Goal: Task Accomplishment & Management: Manage account settings

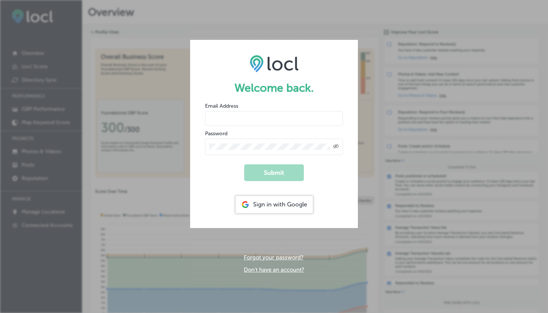
type input "[EMAIL_ADDRESS][DOMAIN_NAME]"
click at [274, 172] on button "Submit" at bounding box center [274, 172] width 60 height 17
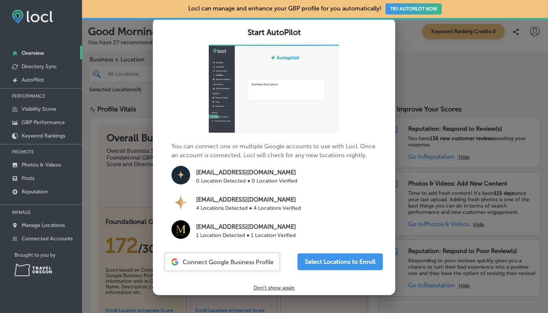
scroll to position [32, 0]
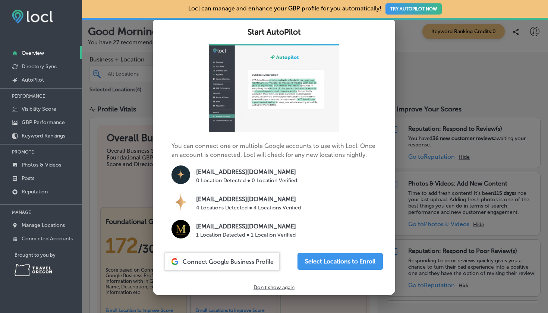
click at [274, 285] on p "Don't show again" at bounding box center [274, 288] width 41 height 6
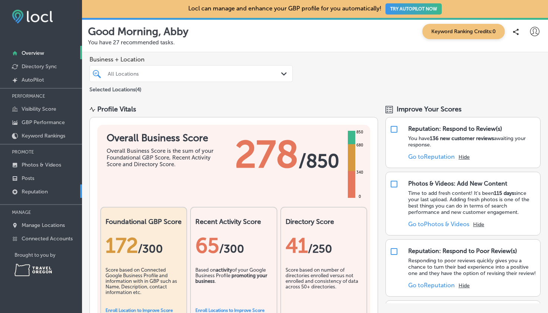
scroll to position [0, 0]
click at [537, 32] on icon at bounding box center [534, 31] width 9 height 9
click at [508, 74] on p "My Teams" at bounding box center [512, 77] width 27 height 9
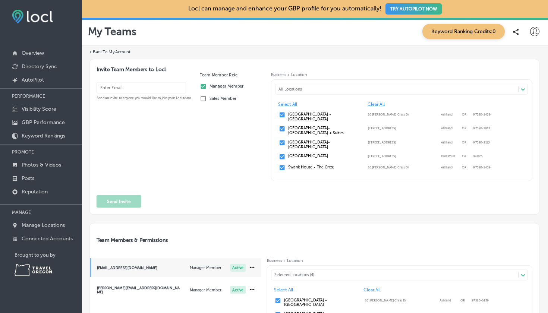
click at [154, 90] on input "email" at bounding box center [142, 87] width 90 height 11
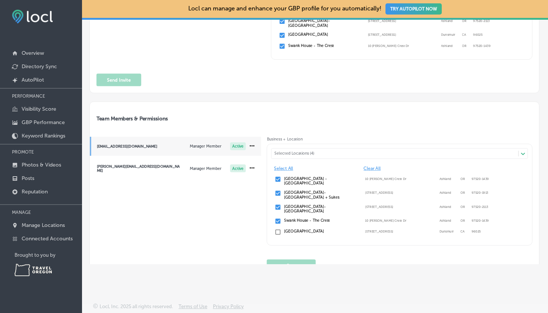
scroll to position [122, 0]
click at [253, 164] on icon at bounding box center [252, 167] width 7 height 7
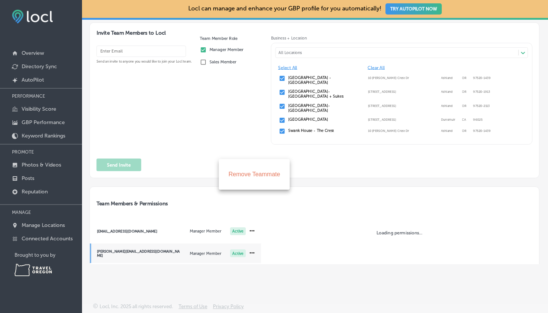
scroll to position [37, 0]
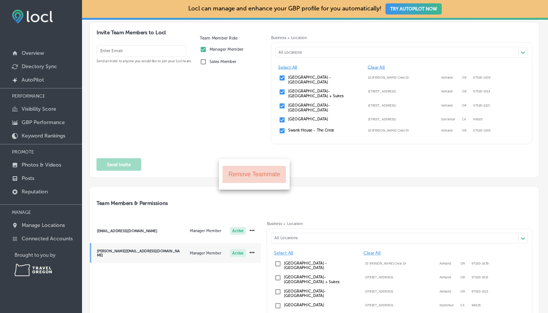
click at [247, 173] on li "Remove Teammate" at bounding box center [254, 174] width 63 height 17
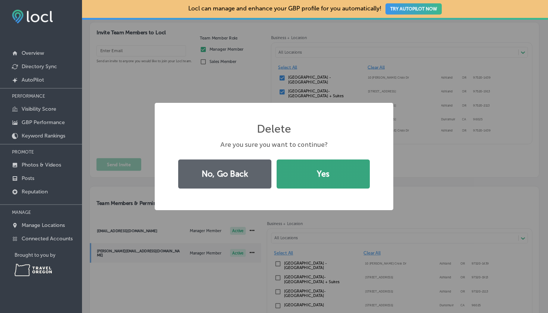
click at [311, 170] on button "Yes" at bounding box center [323, 174] width 93 height 29
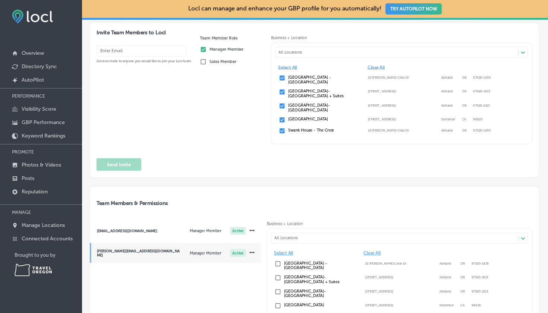
scroll to position [15, 0]
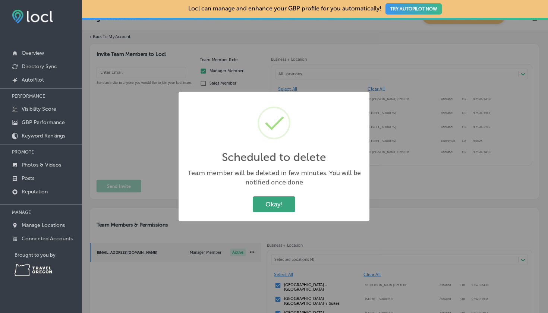
click at [269, 206] on button "Okay!" at bounding box center [274, 204] width 43 height 15
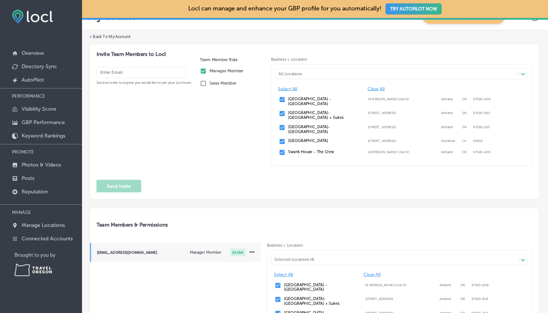
click at [141, 72] on input "email" at bounding box center [142, 72] width 90 height 11
type input "[EMAIL_ADDRESS][DOMAIN_NAME]"
click at [183, 116] on div "[EMAIL_ADDRESS][DOMAIN_NAME] Send an invite to anyone you would like to join yo…" at bounding box center [146, 119] width 98 height 106
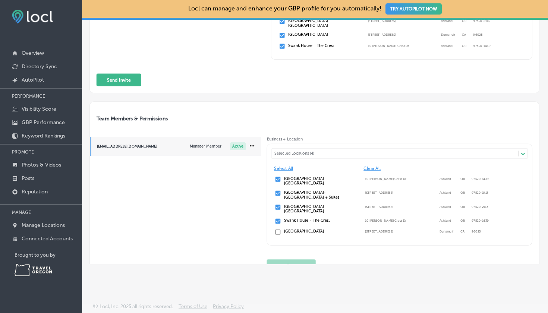
scroll to position [122, 0]
click at [279, 229] on input "checkbox" at bounding box center [278, 232] width 7 height 7
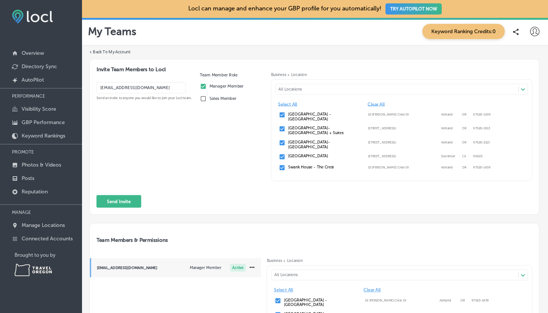
scroll to position [0, 0]
click at [119, 195] on button "Send Invite" at bounding box center [119, 201] width 45 height 13
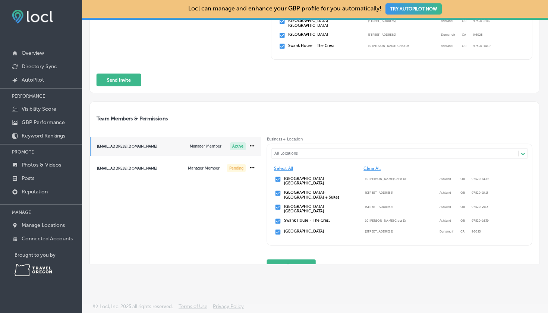
scroll to position [122, 0]
click at [283, 260] on button "Save" at bounding box center [291, 266] width 49 height 13
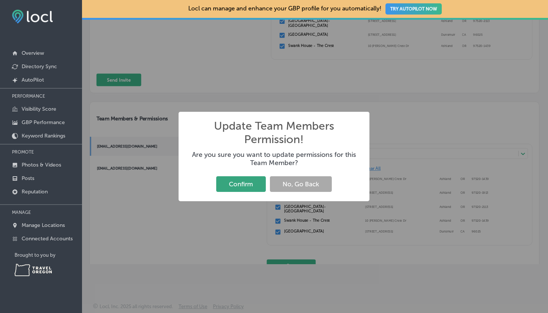
click at [238, 176] on button "Confirm" at bounding box center [241, 183] width 50 height 15
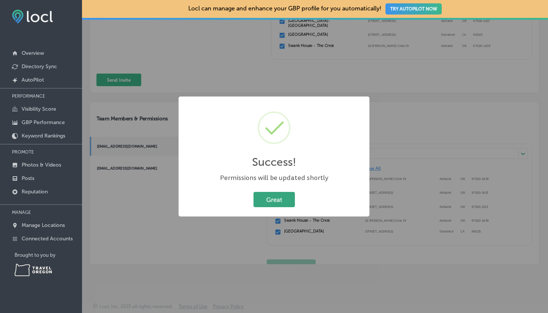
click at [267, 204] on button "Great" at bounding box center [274, 199] width 41 height 15
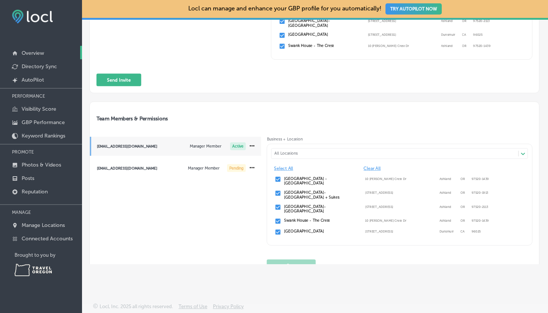
click at [33, 54] on p "Overview" at bounding box center [33, 53] width 22 height 6
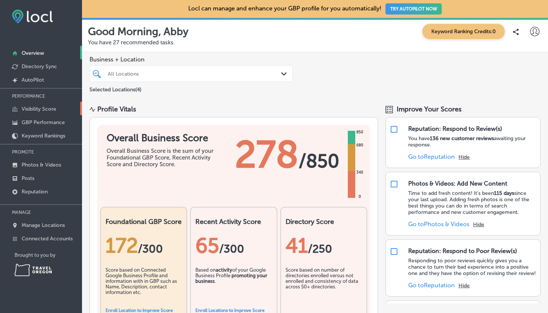
click at [44, 112] on link "Visibility Score" at bounding box center [41, 108] width 82 height 13
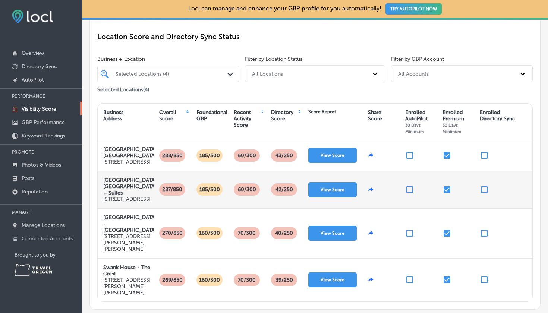
scroll to position [60, 0]
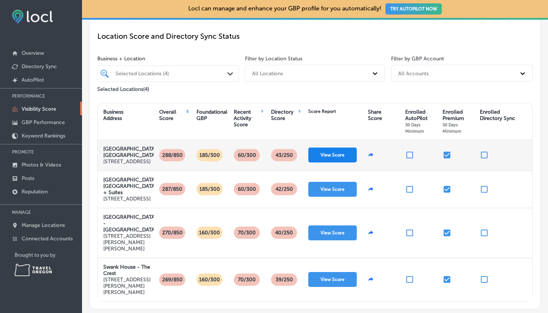
click at [342, 157] on button "View Score" at bounding box center [332, 155] width 48 height 15
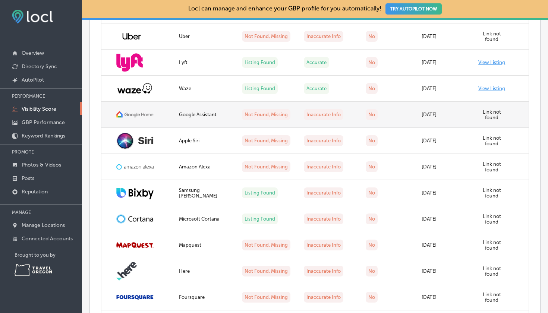
scroll to position [787, 0]
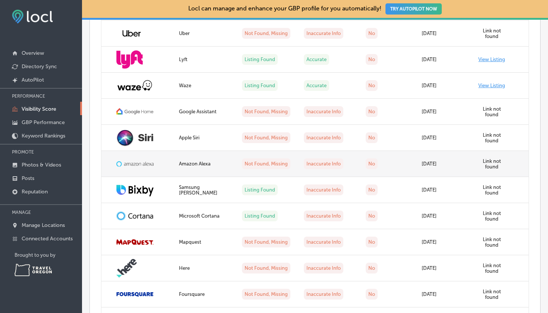
click at [252, 163] on label "Not Found, Missing" at bounding box center [266, 163] width 48 height 11
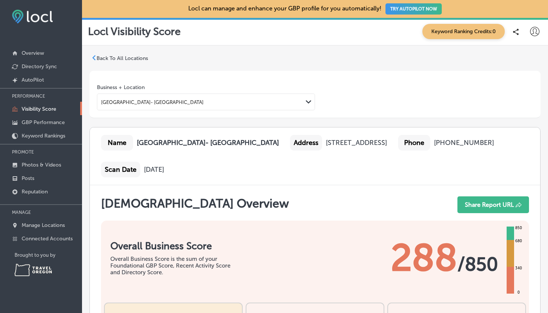
scroll to position [0, 0]
click at [47, 138] on p "Keyword Rankings" at bounding box center [44, 136] width 44 height 6
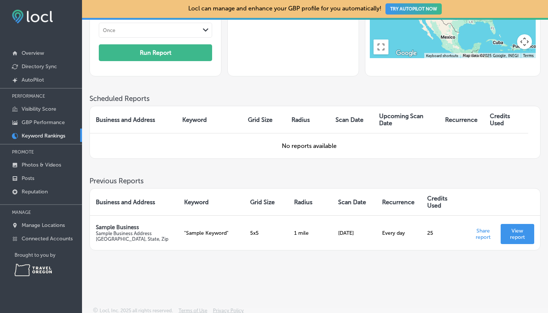
scroll to position [135, 0]
click at [34, 109] on p "Visibility Score" at bounding box center [39, 109] width 35 height 6
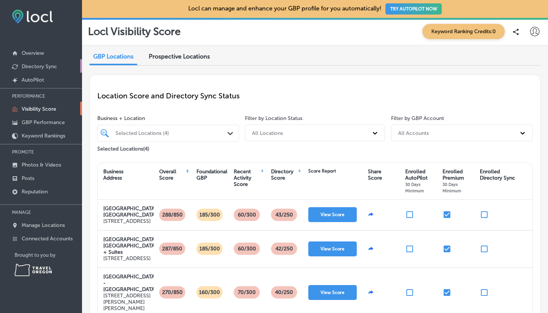
click at [34, 65] on p "Directory Sync" at bounding box center [39, 66] width 35 height 6
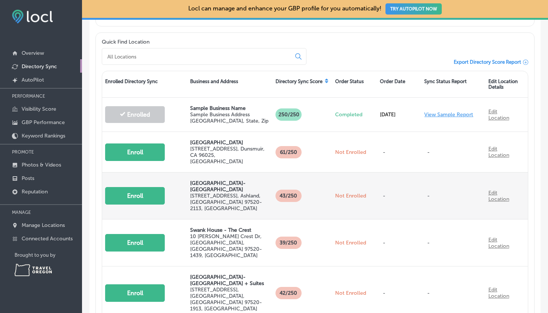
scroll to position [189, 0]
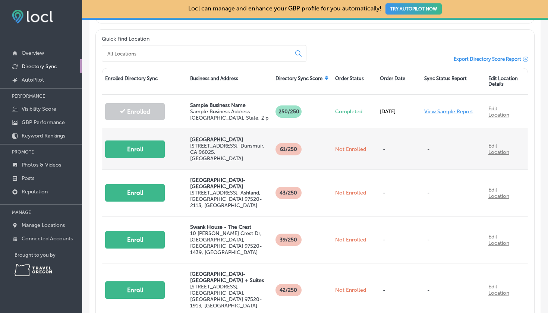
click at [134, 147] on button "Enroll" at bounding box center [135, 150] width 60 height 18
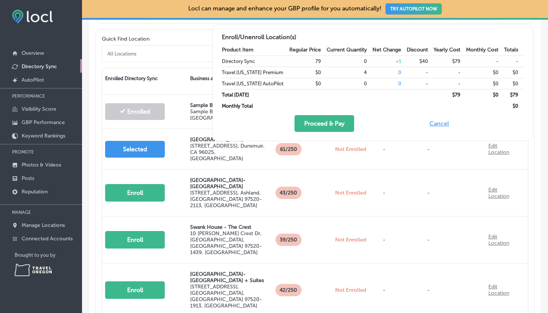
scroll to position [0, 0]
click at [443, 123] on button "Cancel" at bounding box center [439, 123] width 24 height 17
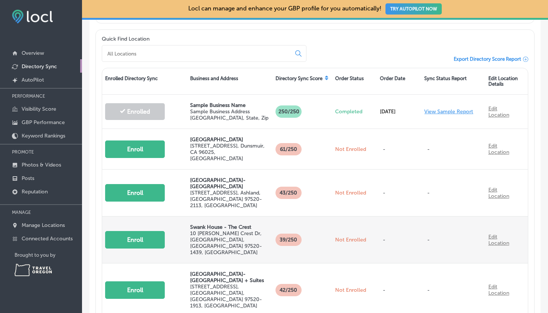
click at [129, 231] on button "Enroll" at bounding box center [135, 240] width 60 height 18
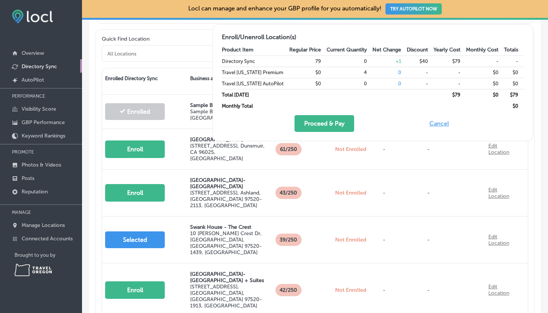
click at [437, 121] on button "Cancel" at bounding box center [439, 123] width 24 height 17
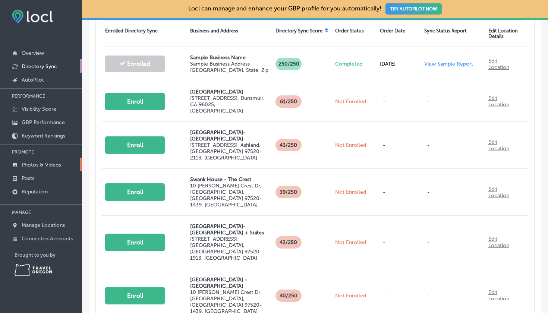
click at [42, 166] on p "Photos & Videos" at bounding box center [42, 165] width 40 height 6
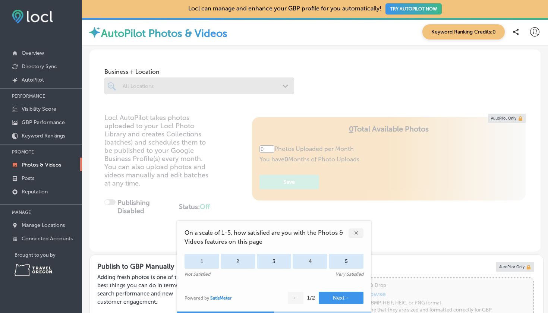
type input "5"
click at [358, 233] on div "✕" at bounding box center [356, 234] width 15 height 10
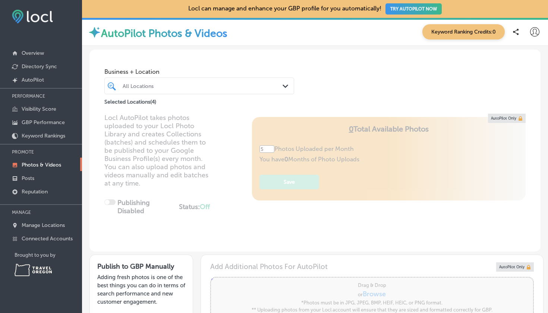
click at [285, 87] on polygon at bounding box center [286, 86] width 6 height 3
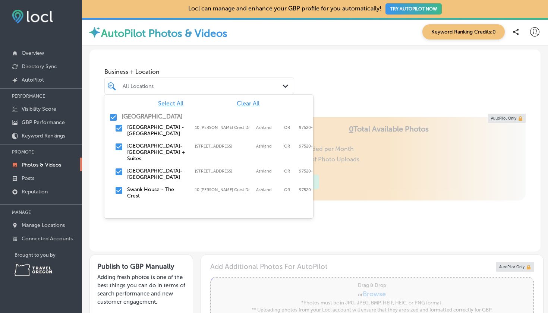
click at [334, 85] on div "Business + Location option [STREET_ADDRESS][PERSON_NAME], 0 of 3. 5 results ava…" at bounding box center [315, 78] width 451 height 57
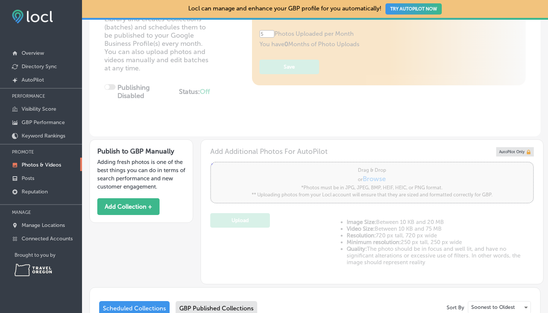
scroll to position [170, 0]
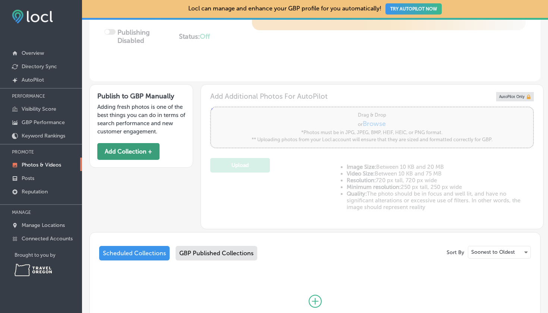
click at [138, 148] on button "Add Collection +" at bounding box center [128, 151] width 62 height 17
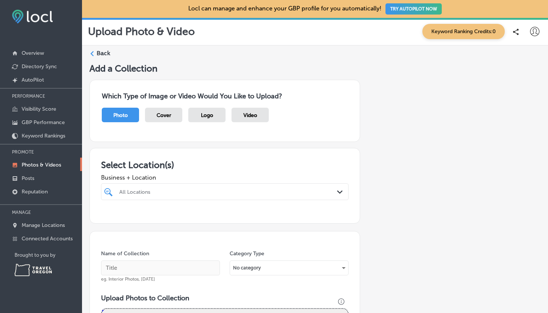
click at [129, 112] on div "Photo" at bounding box center [120, 115] width 37 height 15
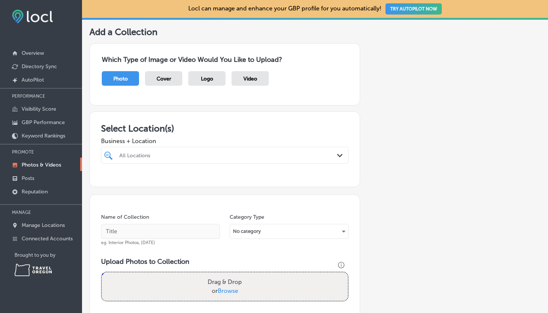
scroll to position [43, 0]
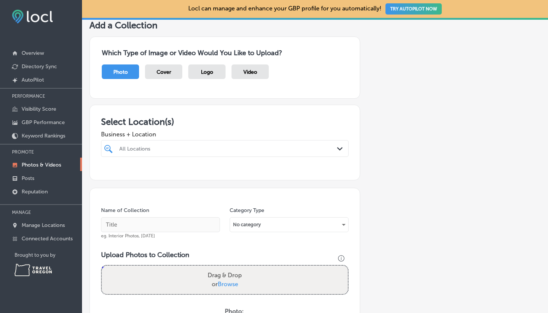
click at [343, 146] on div "Path Created with Sketch." at bounding box center [341, 149] width 8 height 8
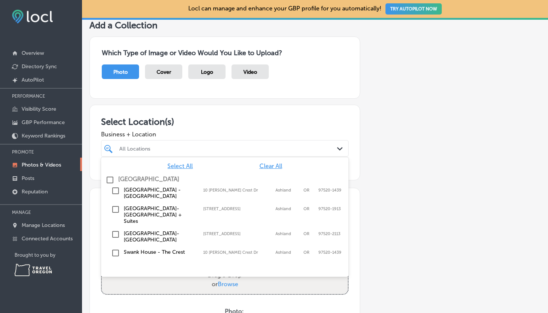
click at [111, 176] on input "checkbox" at bounding box center [110, 180] width 9 height 9
click at [116, 249] on input "checkbox" at bounding box center [115, 253] width 9 height 9
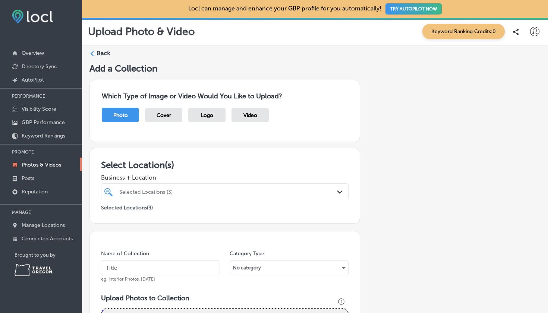
scroll to position [0, 0]
click at [29, 178] on p "Posts" at bounding box center [28, 178] width 13 height 6
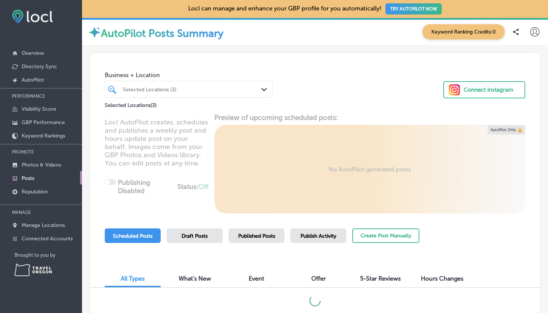
click at [264, 90] on polygon at bounding box center [264, 89] width 6 height 3
click at [349, 91] on div "Business + Location Selected Locations (3) Path Created with Sketch. Selected L…" at bounding box center [315, 81] width 450 height 57
click at [454, 90] on icon at bounding box center [454, 89] width 11 height 11
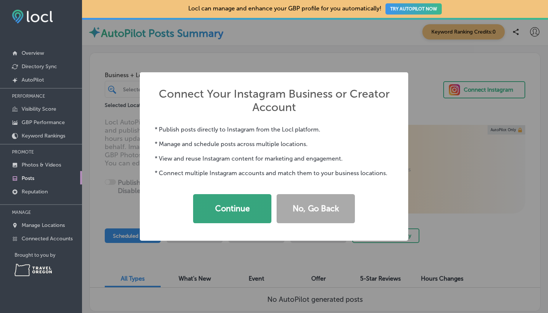
click at [235, 201] on button "Continue" at bounding box center [232, 208] width 78 height 29
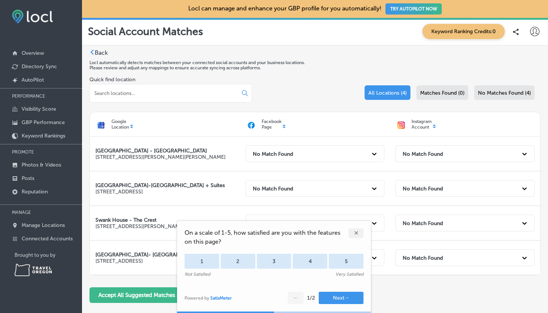
click at [358, 234] on div "✕" at bounding box center [356, 234] width 15 height 10
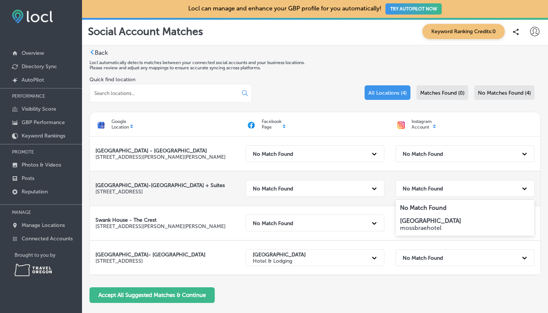
click at [522, 187] on icon at bounding box center [524, 188] width 7 height 7
click at [406, 171] on div "Swank House-The Matriarch Heritage House + Suites 228 B St Ashland, OR 97520-19…" at bounding box center [315, 188] width 450 height 34
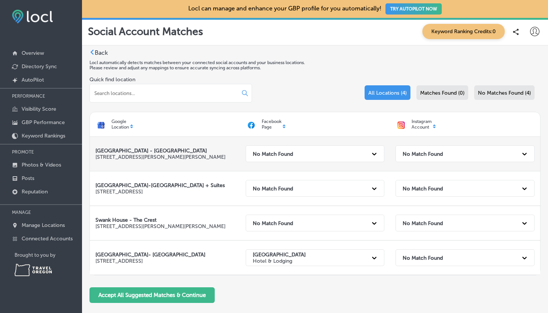
click at [431, 152] on strong "No Match Found" at bounding box center [423, 154] width 40 height 6
click at [430, 153] on strong "No Match Found" at bounding box center [423, 154] width 40 height 6
click at [421, 125] on p "Instagram Account" at bounding box center [422, 124] width 20 height 11
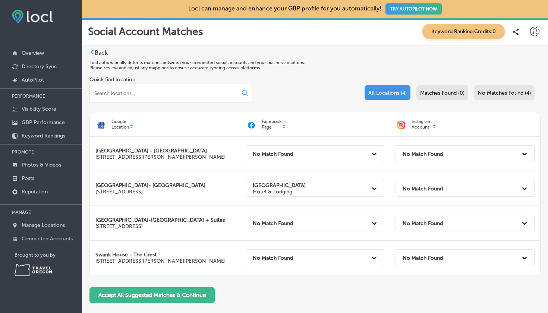
click at [405, 124] on icon at bounding box center [401, 124] width 7 height 7
click at [421, 123] on p "Instagram Account" at bounding box center [422, 124] width 20 height 11
click at [341, 151] on div "No Match Found" at bounding box center [308, 153] width 119 height 15
click at [257, 211] on p "Hotel & Lodging" at bounding box center [315, 213] width 130 height 7
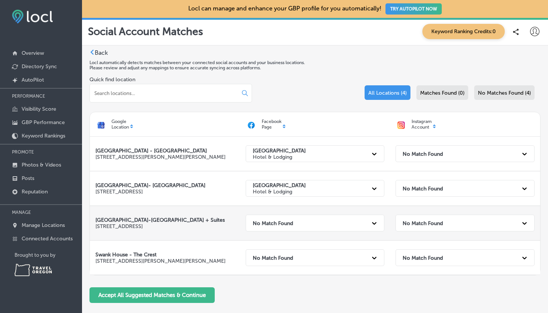
click at [268, 220] on strong "No Match Found" at bounding box center [273, 223] width 40 height 6
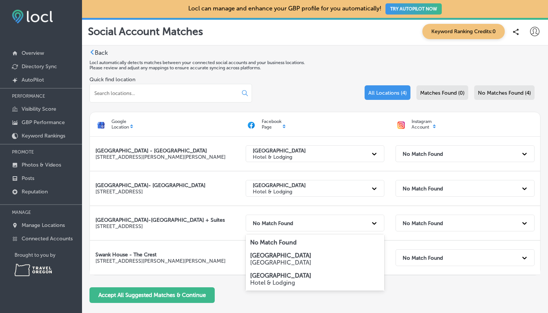
click at [260, 277] on strong "[GEOGRAPHIC_DATA]" at bounding box center [280, 275] width 61 height 7
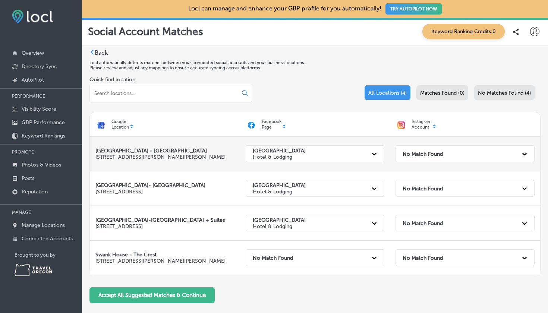
click at [431, 153] on strong "No Match Found" at bounding box center [423, 154] width 40 height 6
click at [297, 300] on div "Accept All Suggested Matches & Continue" at bounding box center [315, 296] width 451 height 16
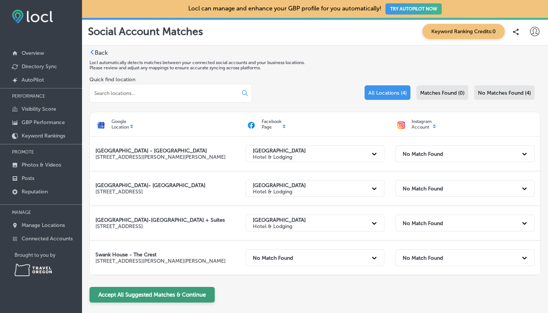
click at [176, 296] on button "Accept All Suggested Matches & Continue" at bounding box center [152, 295] width 125 height 16
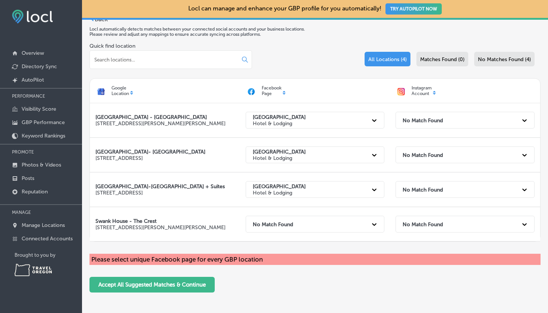
scroll to position [35, 0]
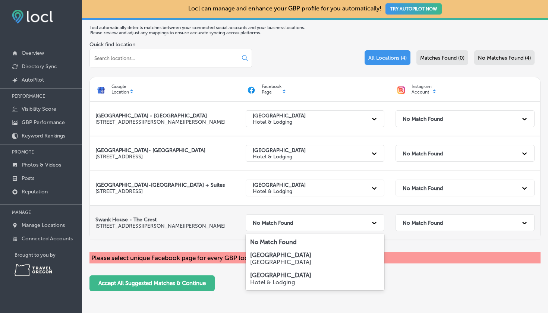
click at [280, 224] on strong "No Match Found" at bounding box center [273, 223] width 40 height 6
click at [266, 280] on p "Hotel & Lodging" at bounding box center [315, 282] width 130 height 7
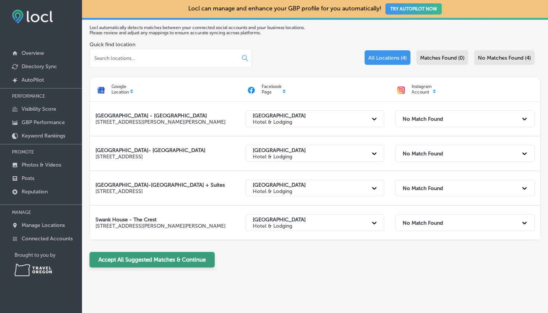
click at [187, 262] on button "Accept All Suggested Matches & Continue" at bounding box center [152, 260] width 125 height 16
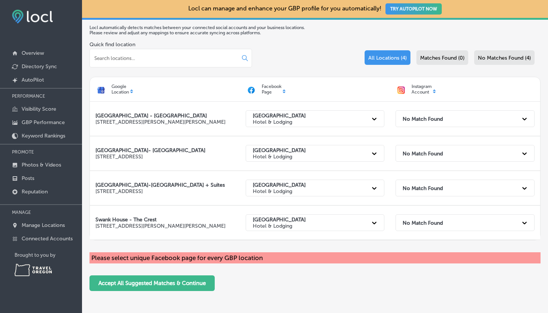
click at [285, 256] on div "Please select unique Facebook page for every GBP location" at bounding box center [315, 257] width 451 height 11
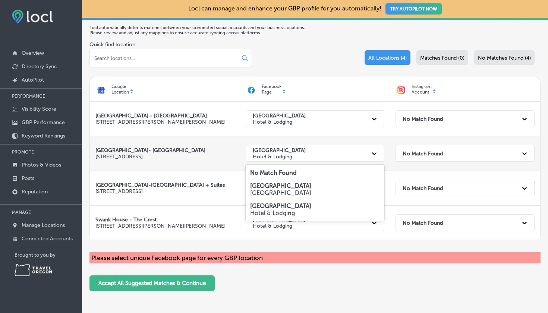
click at [376, 153] on icon at bounding box center [374, 153] width 7 height 7
click at [332, 173] on p "No Match Found" at bounding box center [315, 172] width 130 height 7
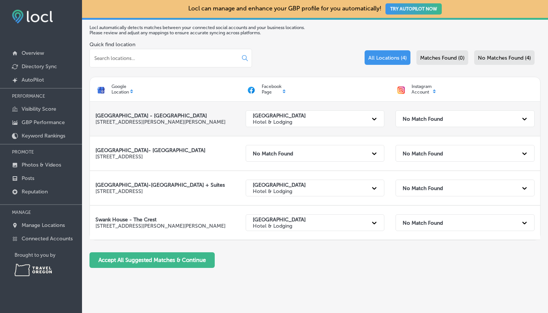
click at [374, 120] on icon at bounding box center [375, 119] width 4 height 3
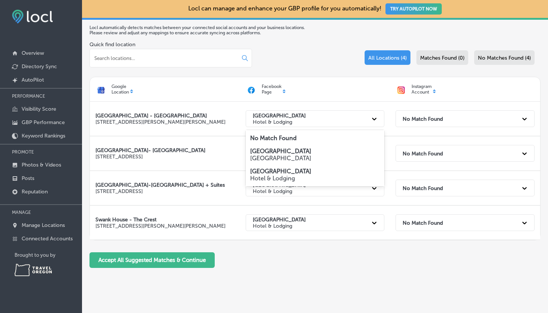
click at [357, 136] on p "No Match Found" at bounding box center [315, 138] width 130 height 7
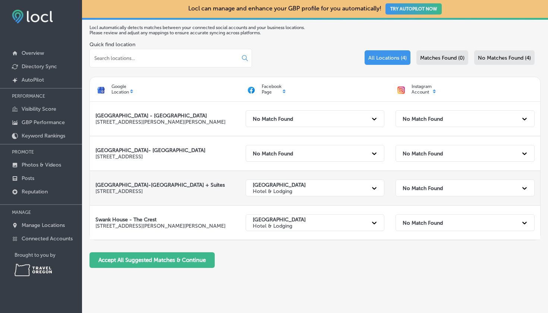
click at [375, 182] on div at bounding box center [374, 188] width 13 height 13
click at [291, 273] on div "Back Locl automatically detects matches between your connected social accounts …" at bounding box center [315, 144] width 451 height 260
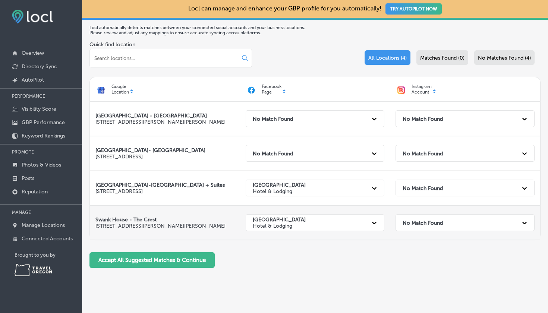
click at [288, 223] on p "Hotel & Lodging" at bounding box center [279, 226] width 53 height 6
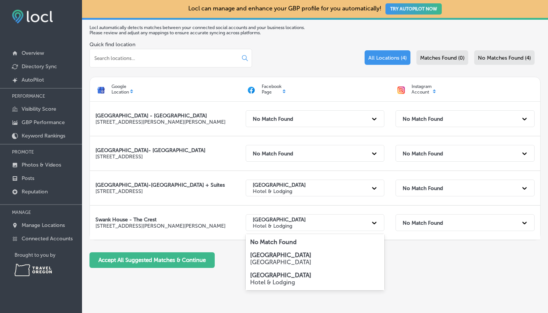
click at [280, 246] on div "No Match Found" at bounding box center [315, 242] width 139 height 13
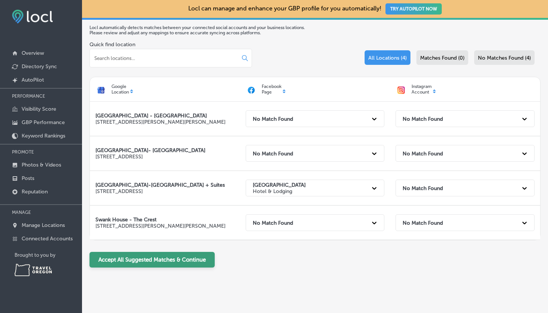
click at [186, 258] on button "Accept All Suggested Matches & Continue" at bounding box center [152, 260] width 125 height 16
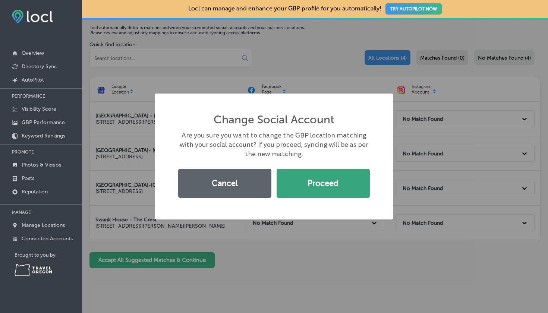
click at [308, 184] on button "Proceed" at bounding box center [323, 183] width 93 height 29
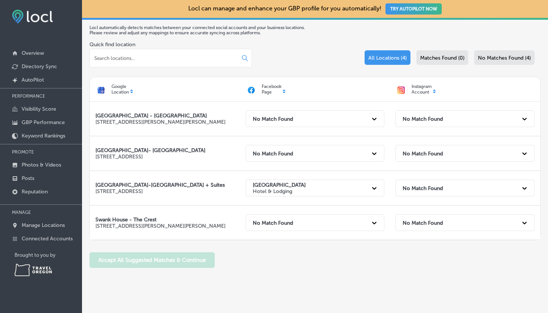
scroll to position [0, 0]
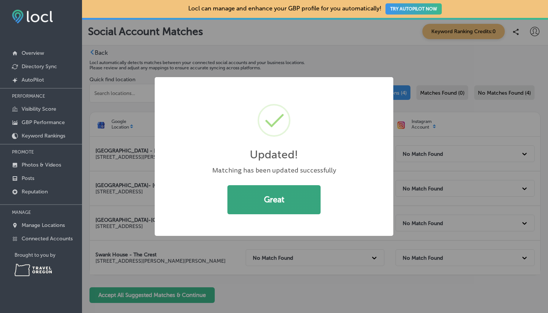
click at [283, 209] on button "Great" at bounding box center [273, 199] width 93 height 29
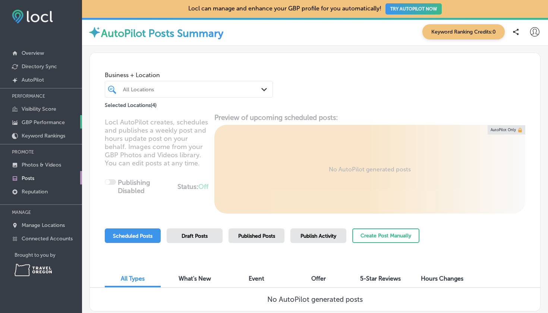
click at [50, 122] on p "GBP Performance" at bounding box center [43, 122] width 43 height 6
